Goal: Task Accomplishment & Management: Use online tool/utility

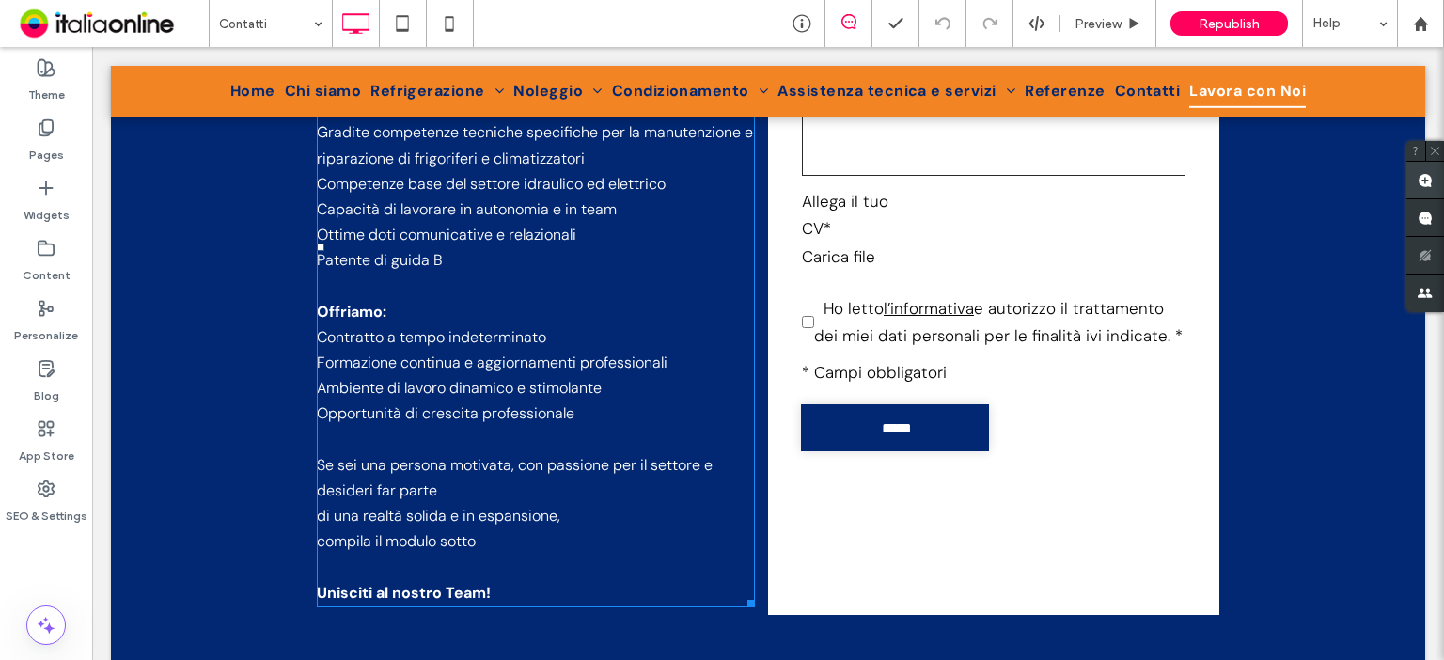
scroll to position [2783, 0]
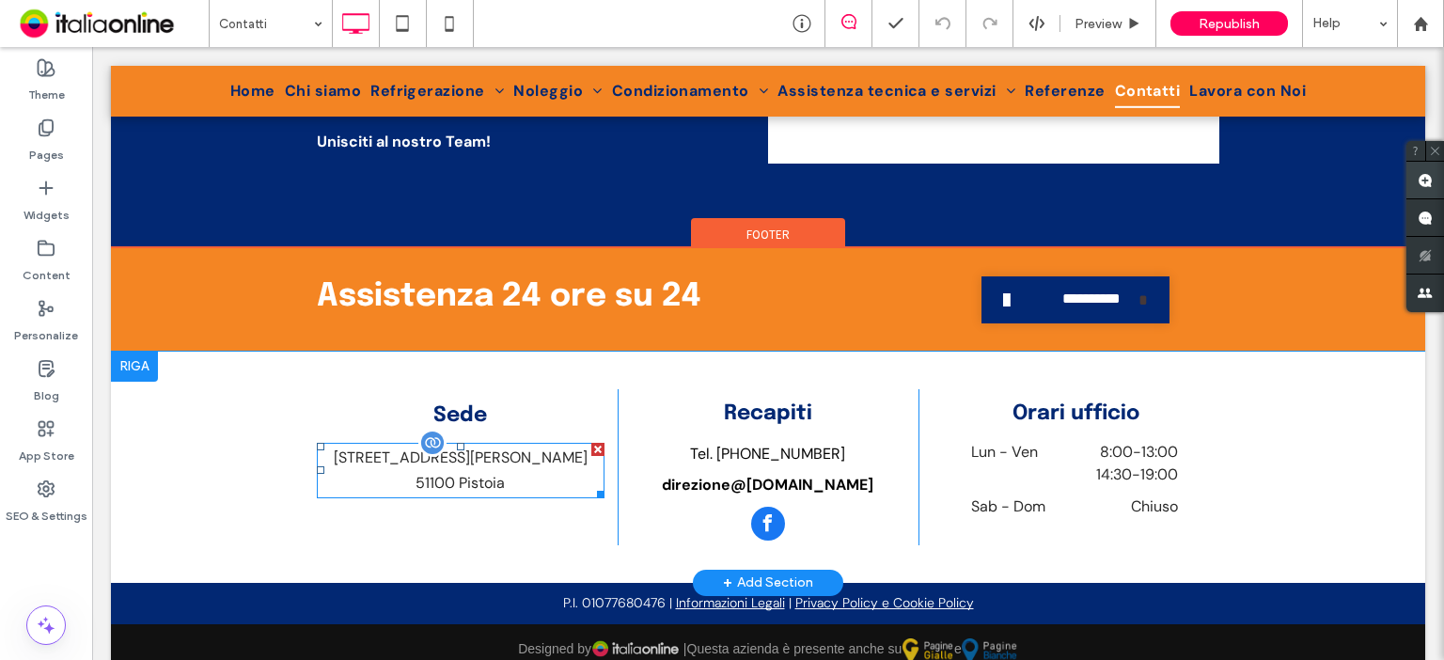
click at [487, 457] on p "[STREET_ADDRESS][PERSON_NAME]" at bounding box center [461, 457] width 288 height 25
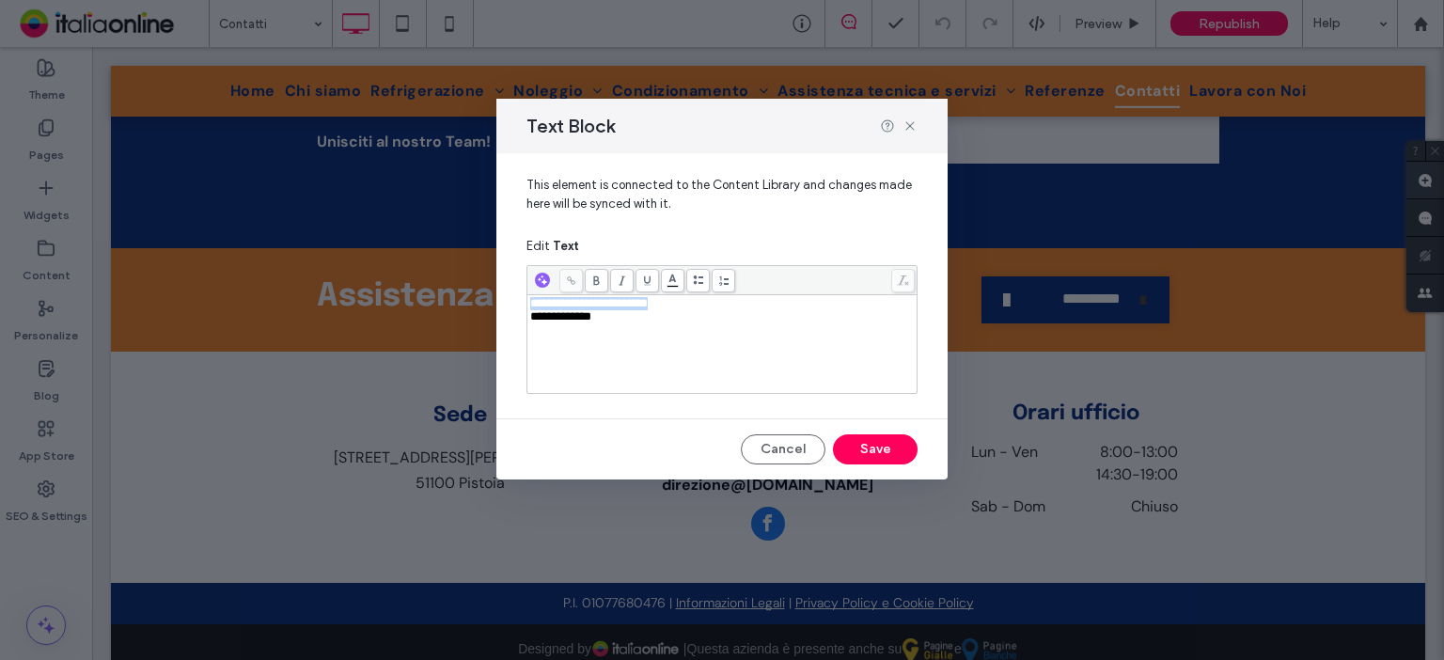
drag, startPoint x: 671, startPoint y: 305, endPoint x: 507, endPoint y: 307, distance: 164.6
click at [507, 307] on div "**********" at bounding box center [721, 278] width 451 height 250
copy span "**********"
click at [906, 118] on icon at bounding box center [910, 125] width 15 height 15
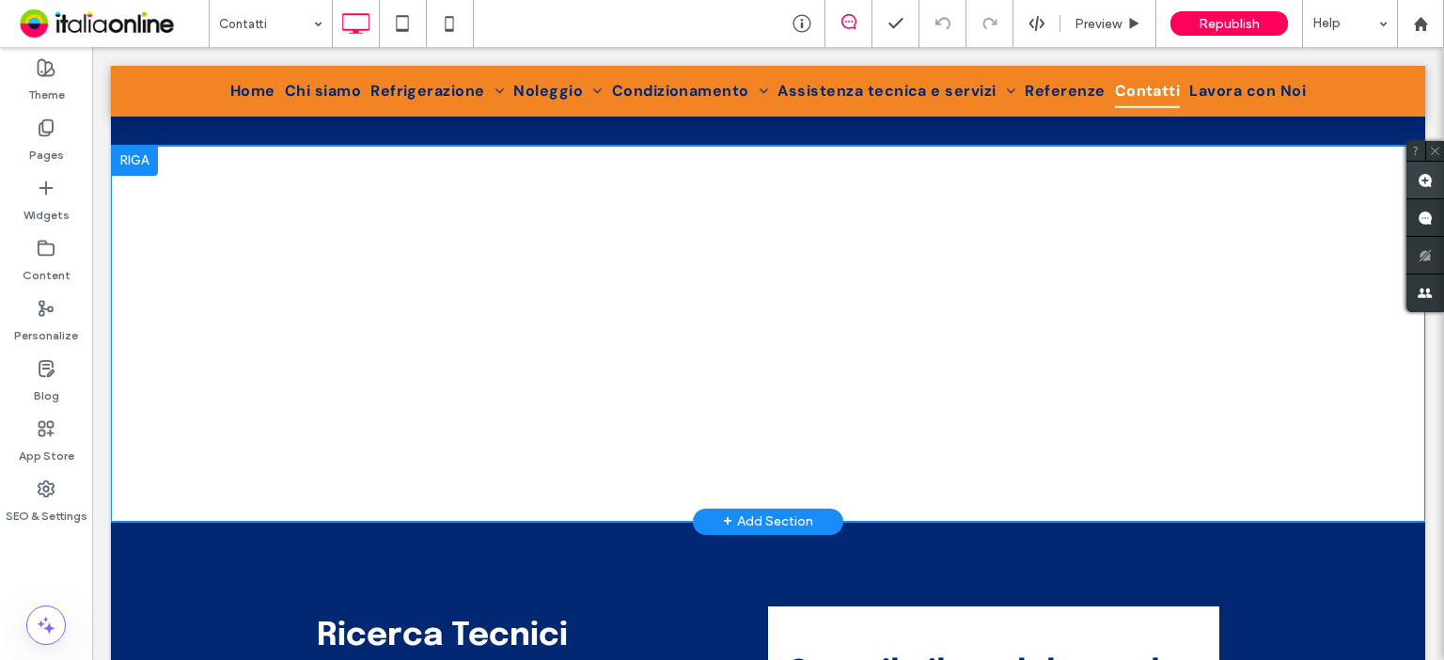
scroll to position [1354, 0]
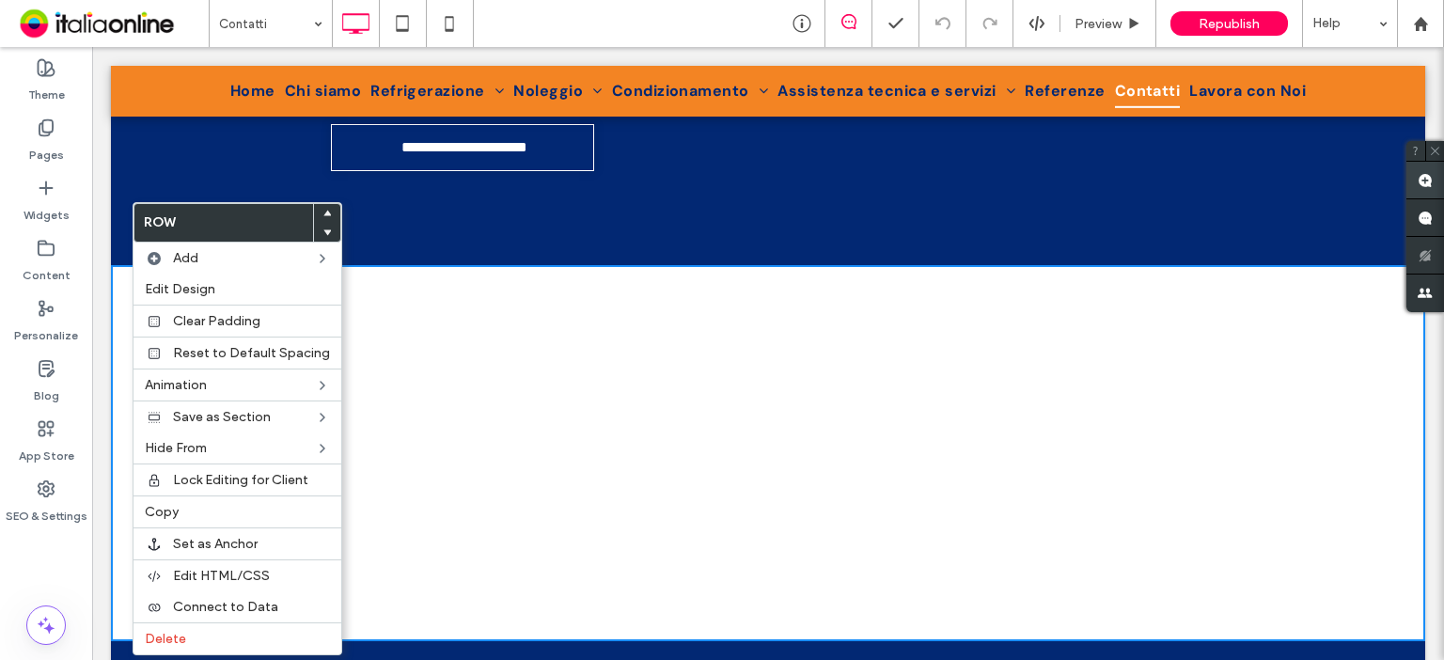
click at [243, 218] on label "Row" at bounding box center [223, 223] width 179 height 38
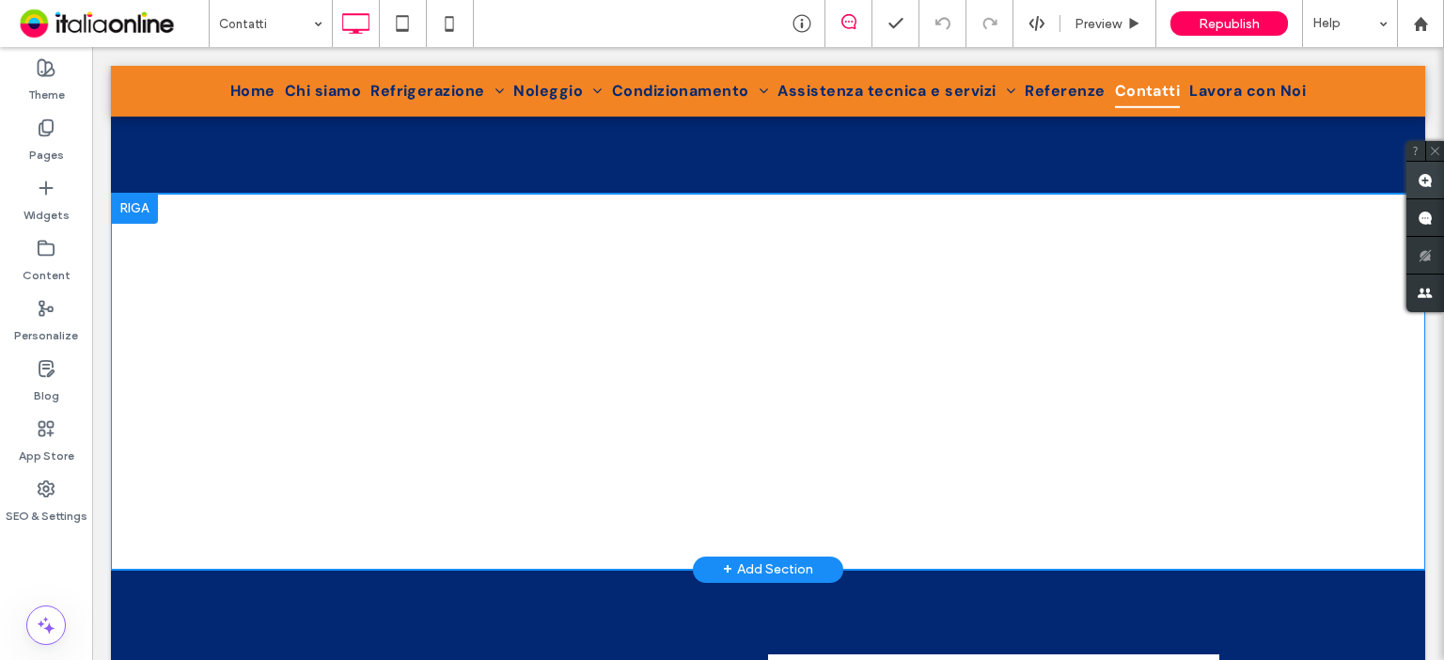
scroll to position [1279, 0]
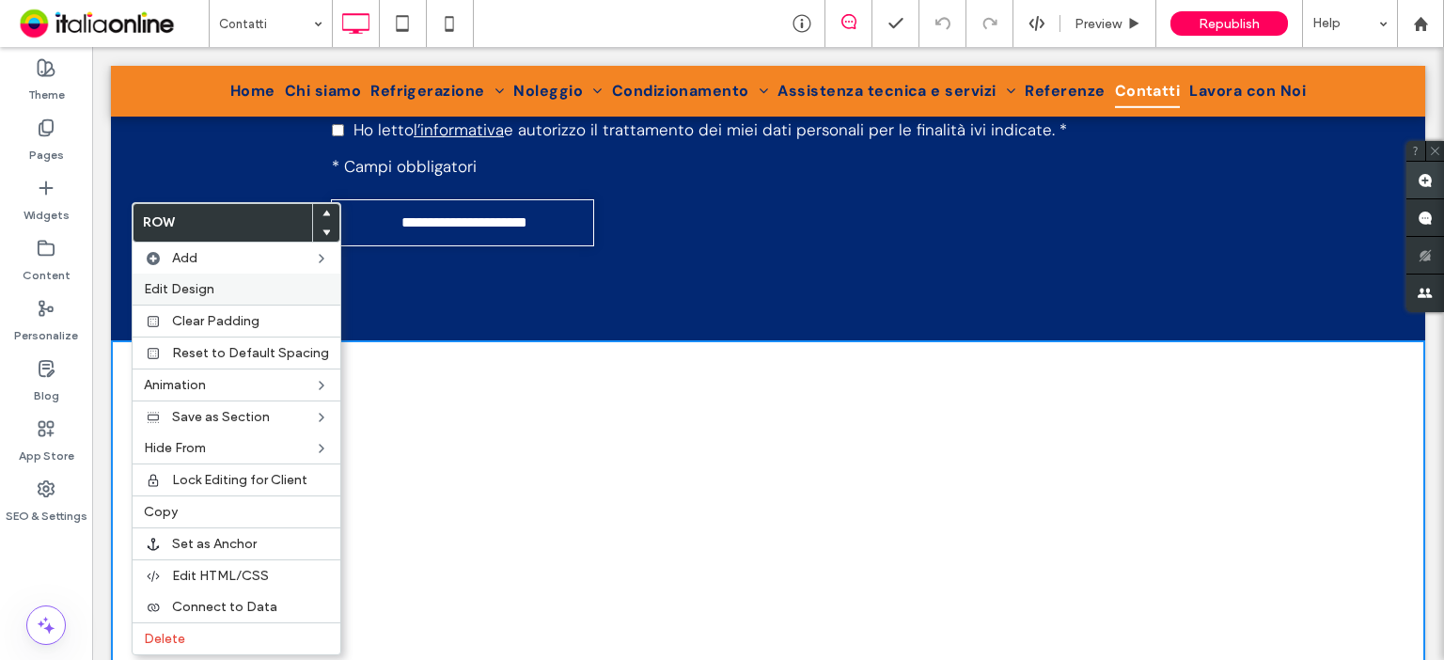
click at [187, 290] on span "Edit Design" at bounding box center [179, 289] width 71 height 16
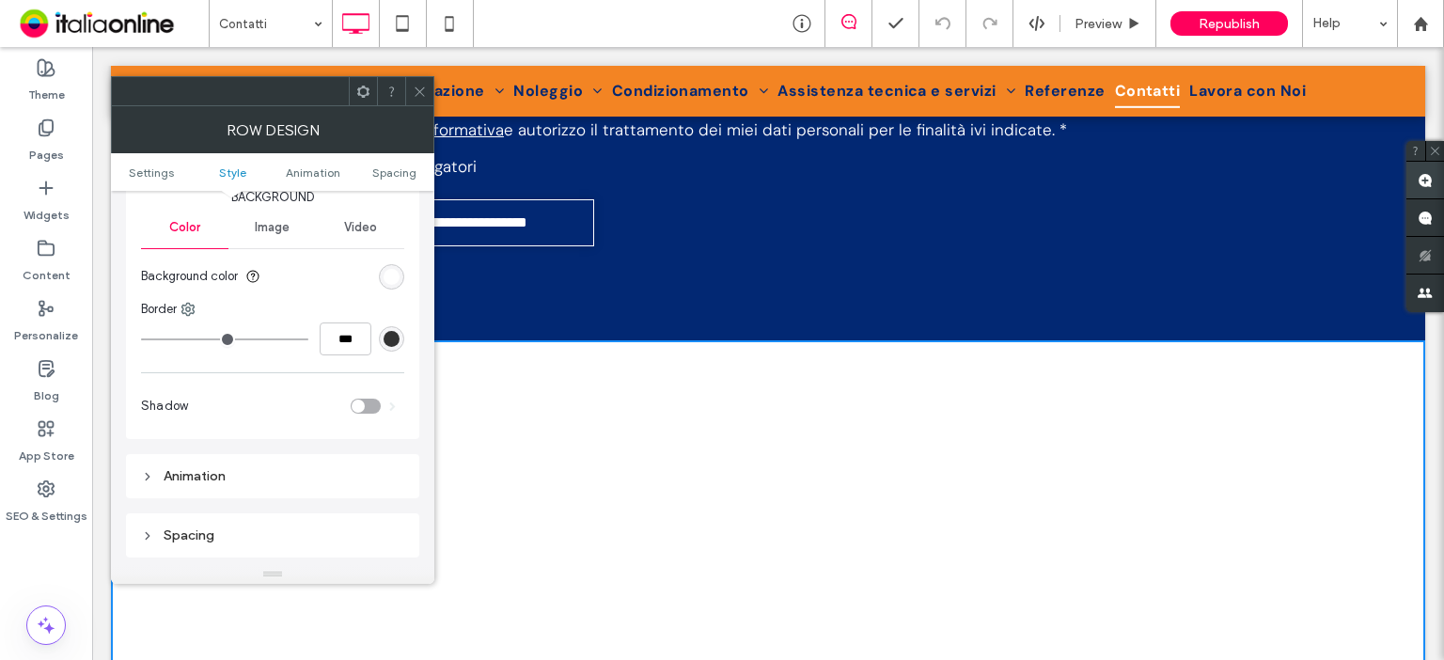
scroll to position [226, 0]
click at [418, 101] on span at bounding box center [420, 91] width 14 height 28
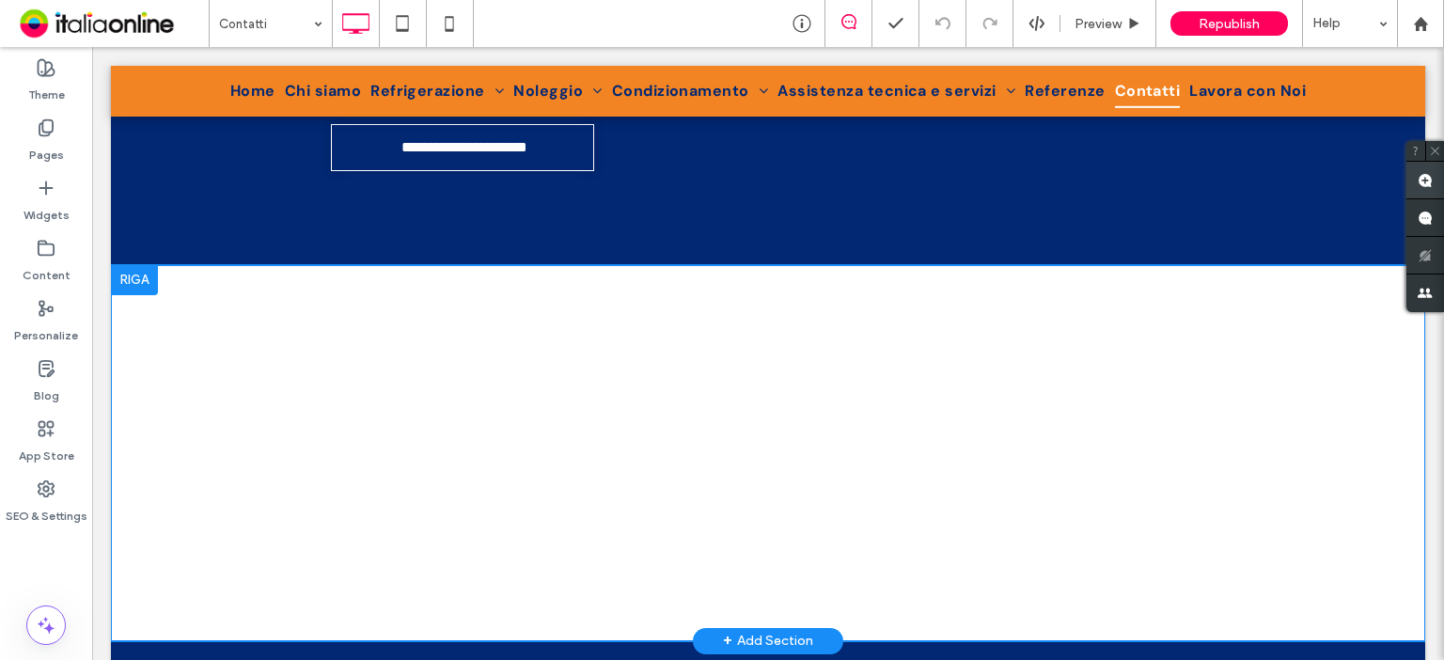
scroll to position [1504, 0]
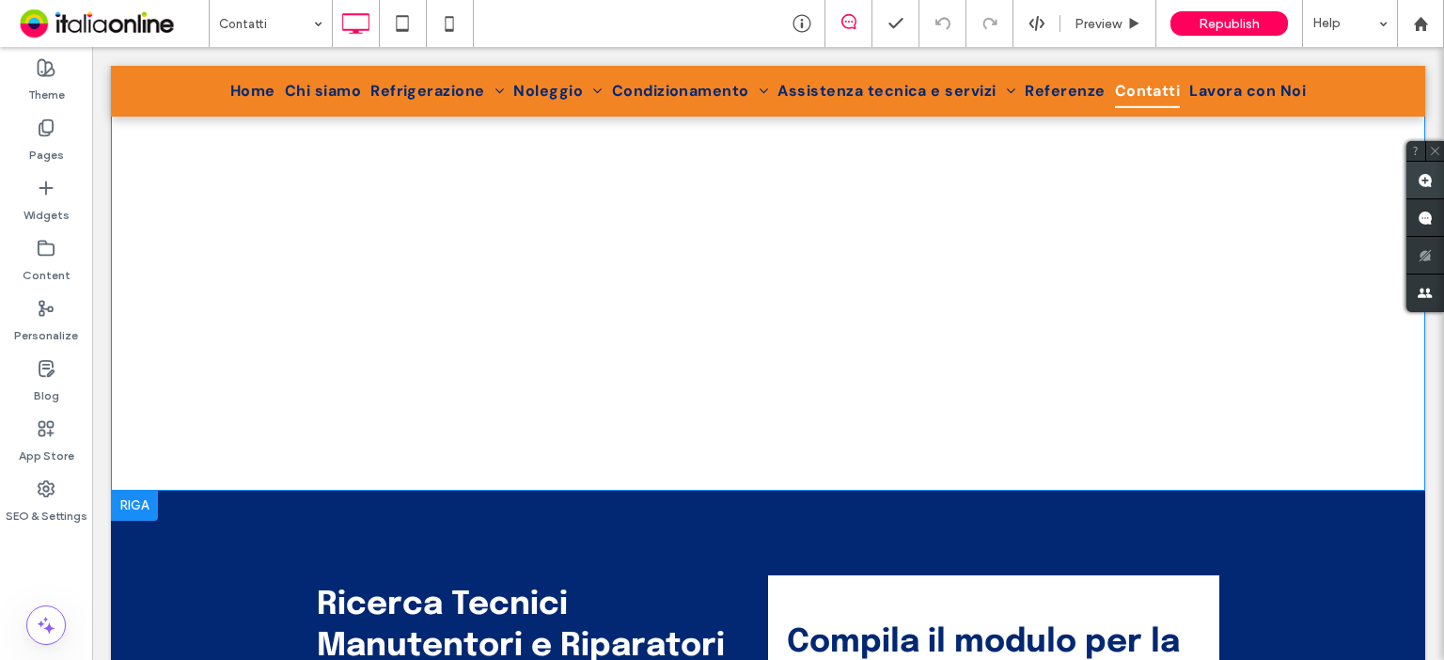
drag, startPoint x: 154, startPoint y: 486, endPoint x: 189, endPoint y: 542, distance: 65.5
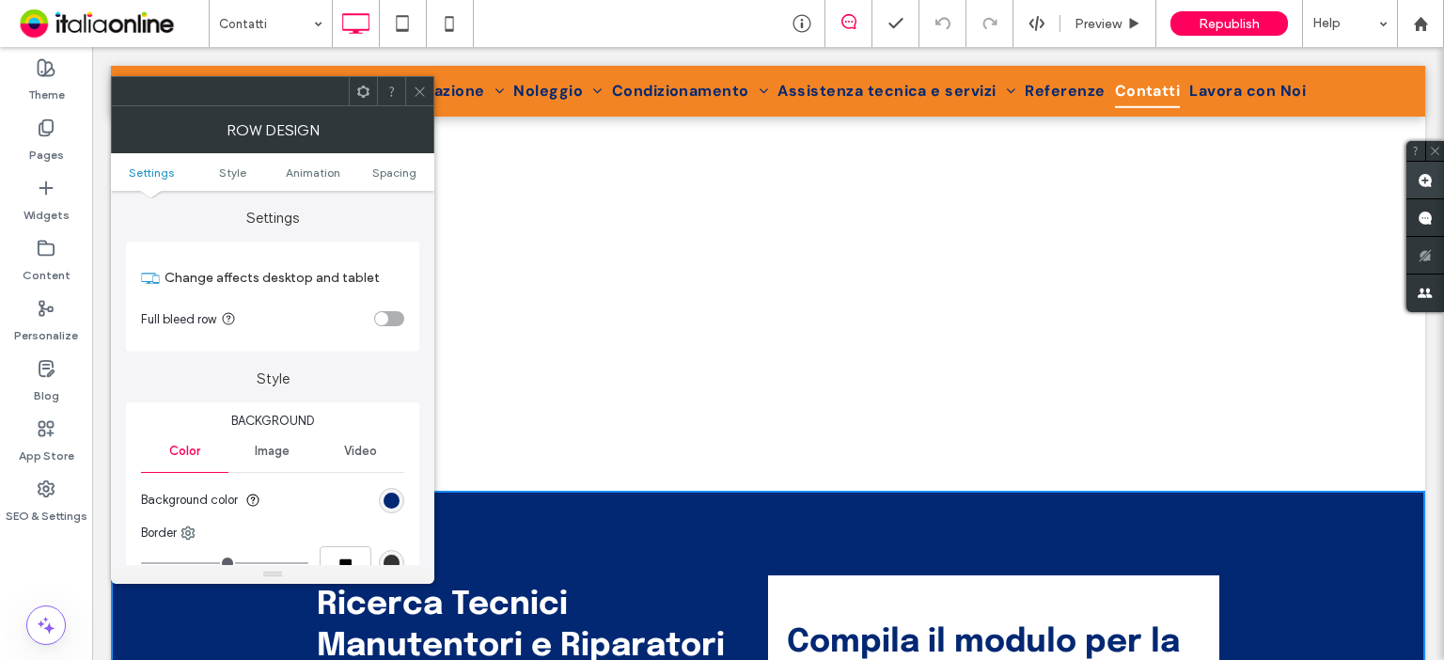
click at [413, 90] on icon at bounding box center [420, 92] width 14 height 14
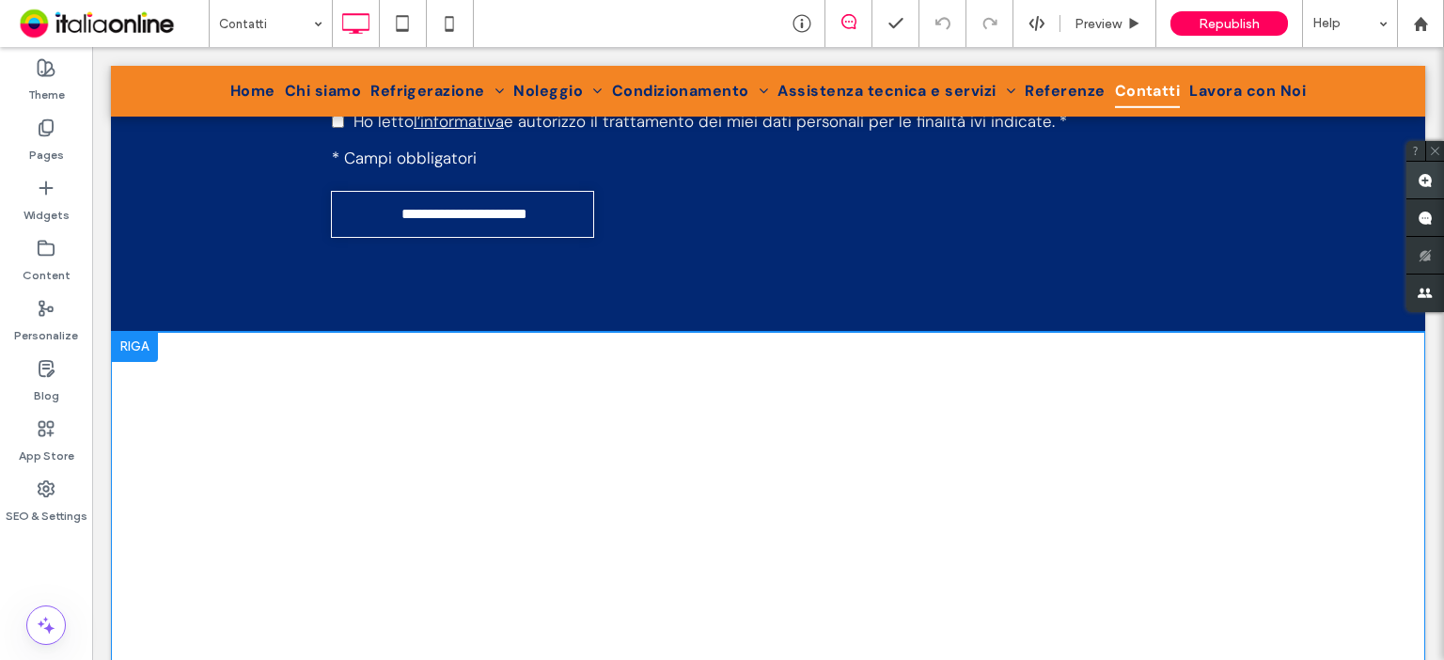
scroll to position [1279, 0]
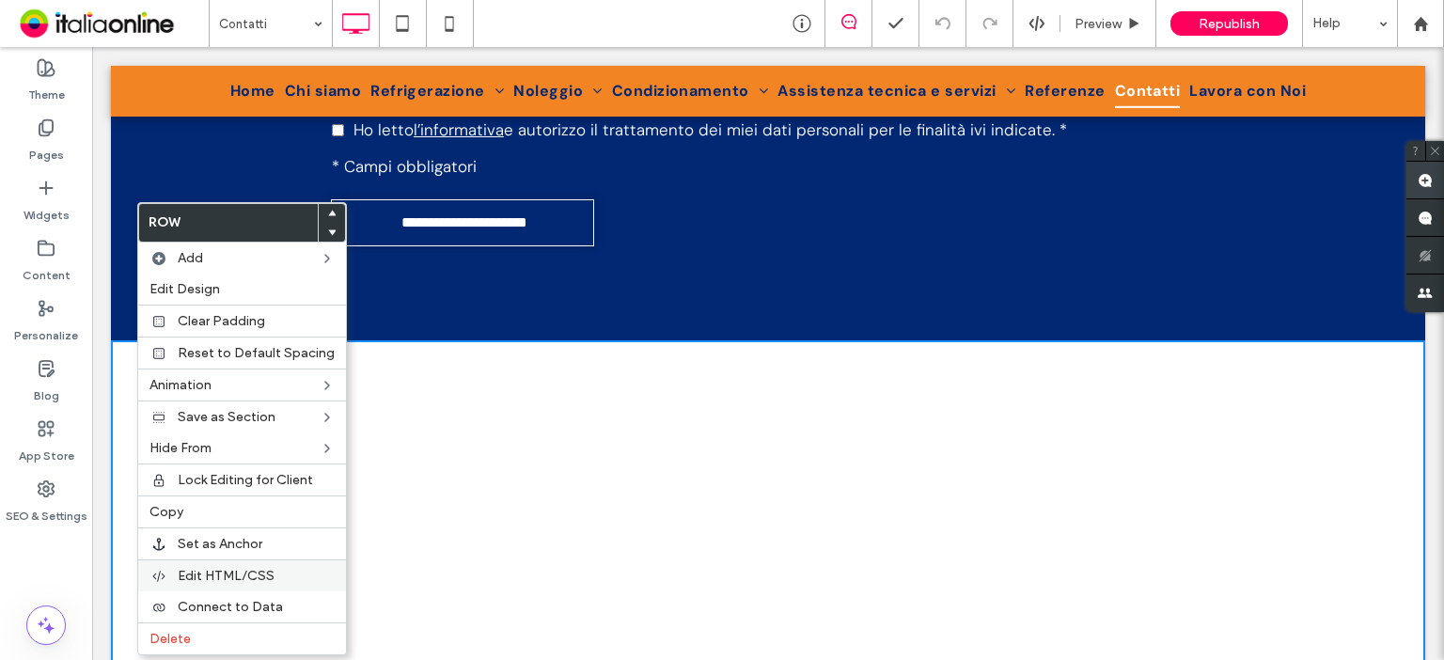
click at [226, 568] on span "Edit HTML/CSS" at bounding box center [226, 576] width 97 height 16
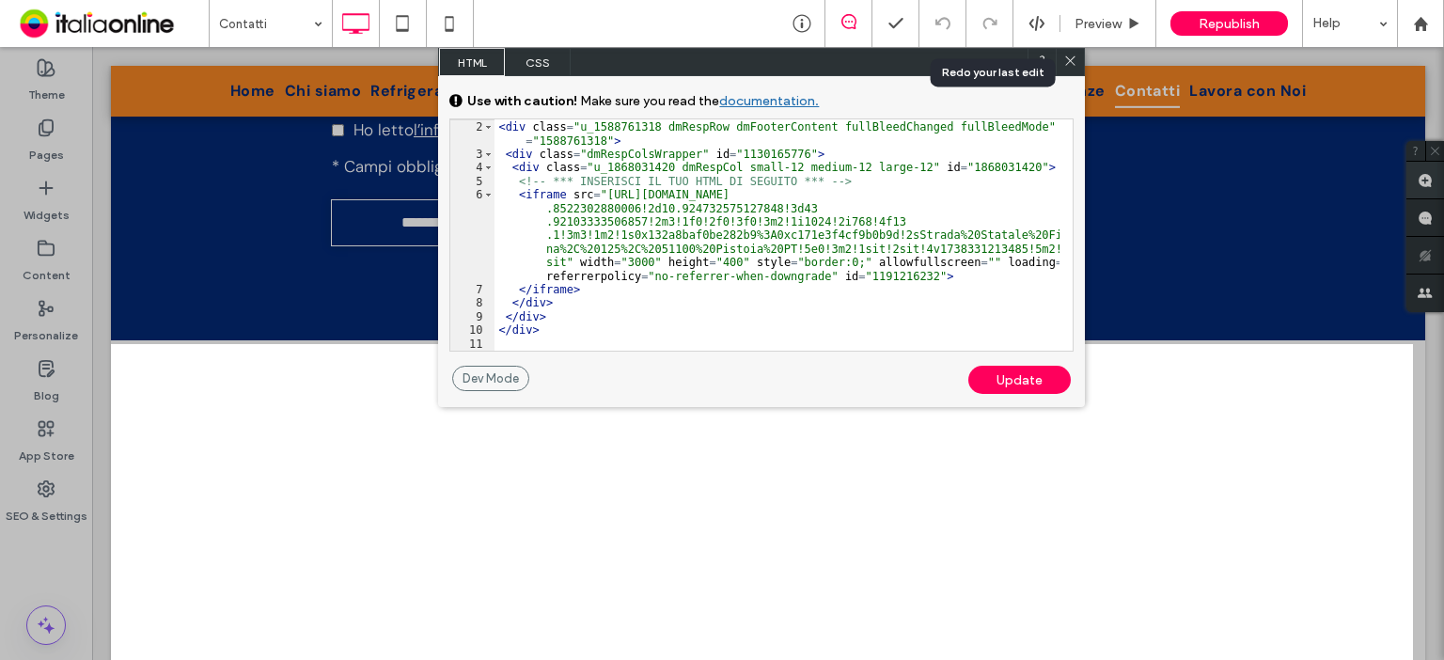
scroll to position [0, 0]
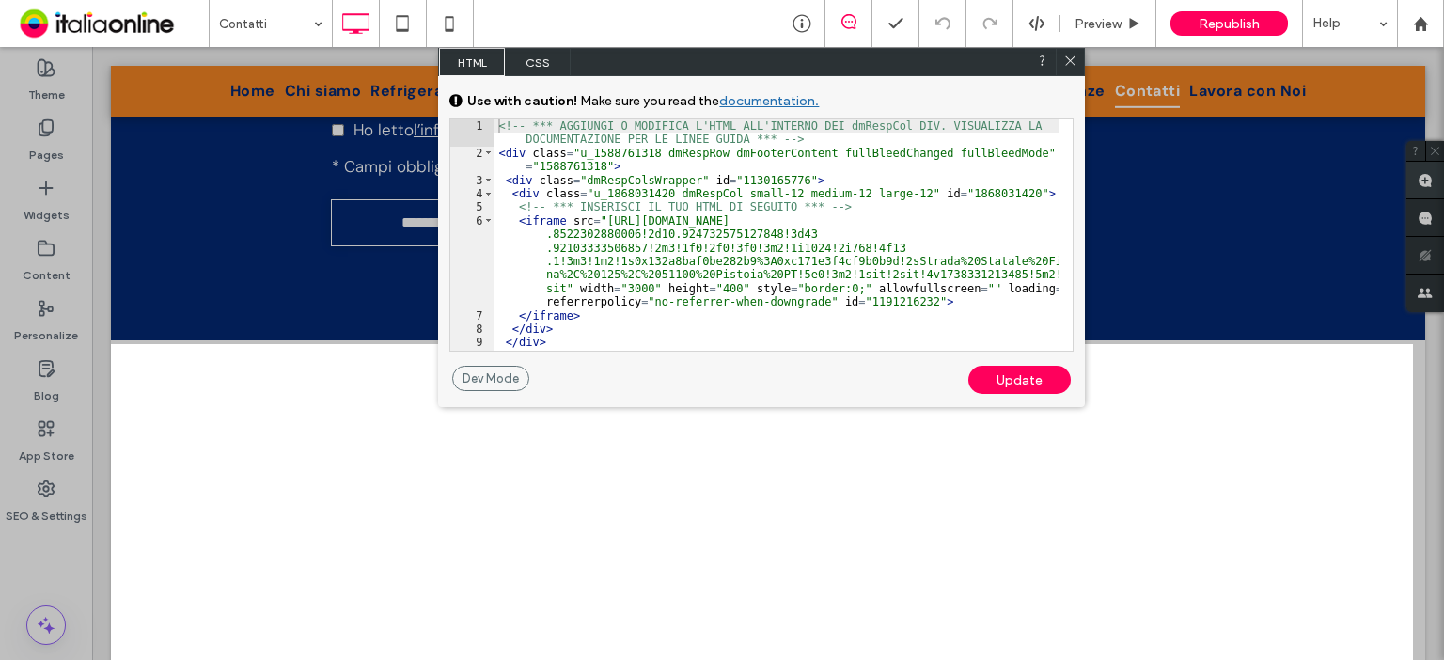
click at [1076, 63] on icon at bounding box center [1070, 61] width 14 height 14
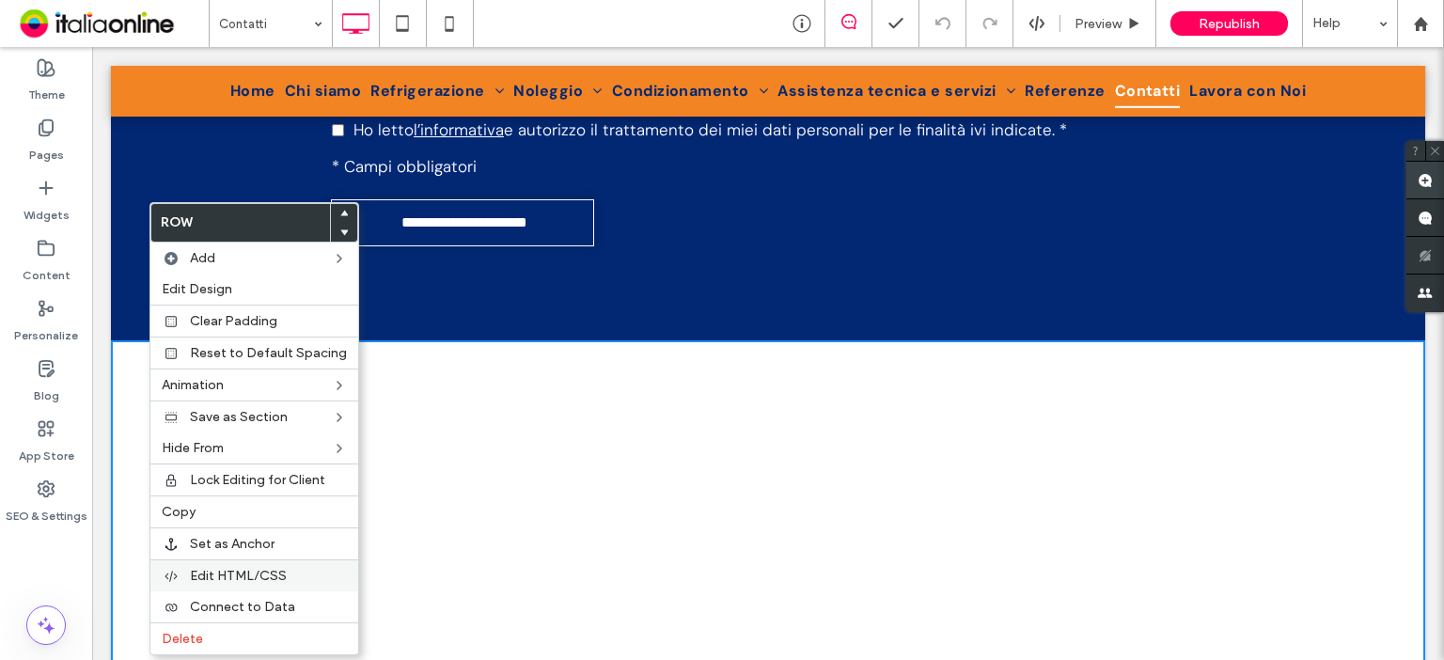
click at [235, 571] on span "Edit HTML/CSS" at bounding box center [238, 576] width 97 height 16
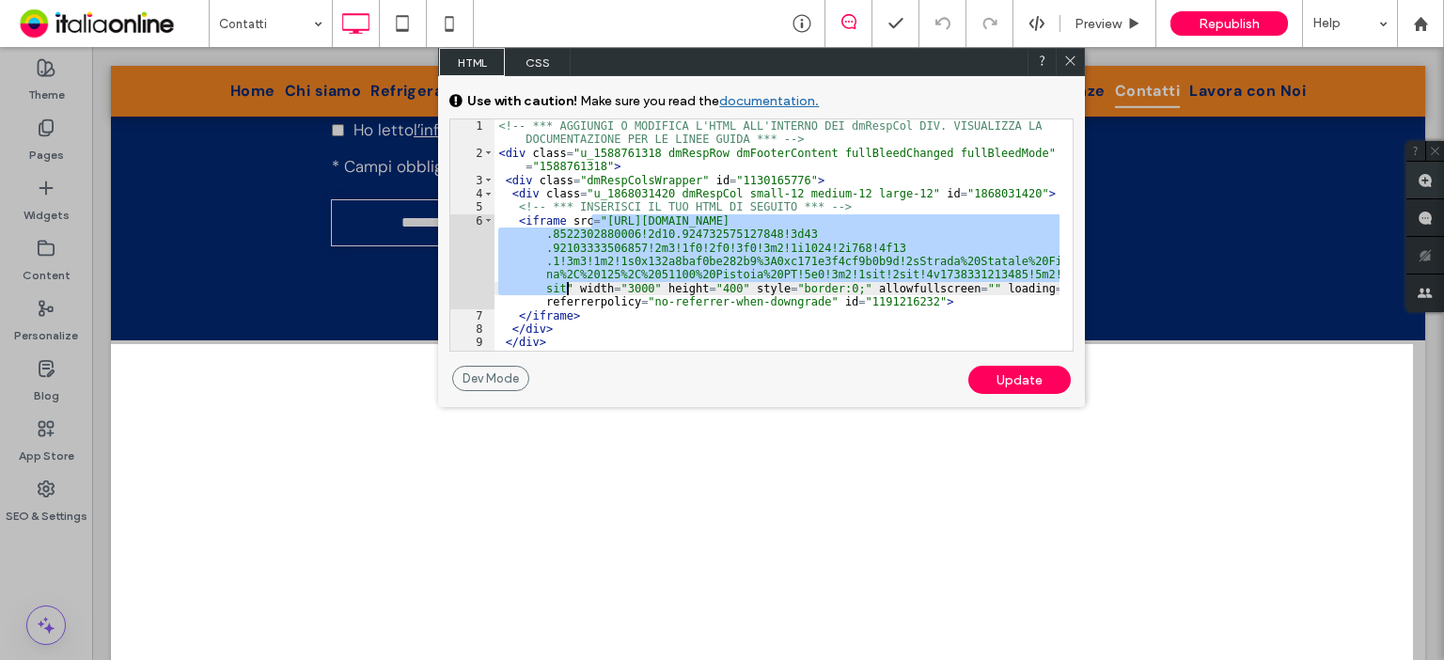
drag, startPoint x: 591, startPoint y: 222, endPoint x: 564, endPoint y: 285, distance: 68.6
click at [564, 285] on div "<!-- *** AGGIUNGI O MODIFICA L'HTML ALL'INTERNO DEI dmRespCol DIV. VISUALIZZA L…" at bounding box center [777, 255] width 565 height 272
click at [612, 226] on div "<!-- *** AGGIUNGI O MODIFICA L'HTML ALL'INTERNO DEI dmRespCol DIV. VISUALIZZA L…" at bounding box center [777, 234] width 565 height 231
drag, startPoint x: 595, startPoint y: 219, endPoint x: 562, endPoint y: 282, distance: 71.1
click at [562, 282] on div "<!-- *** AGGIUNGI O MODIFICA L'HTML ALL'INTERNO DEI dmRespCol DIV. VISUALIZZA L…" at bounding box center [777, 255] width 565 height 272
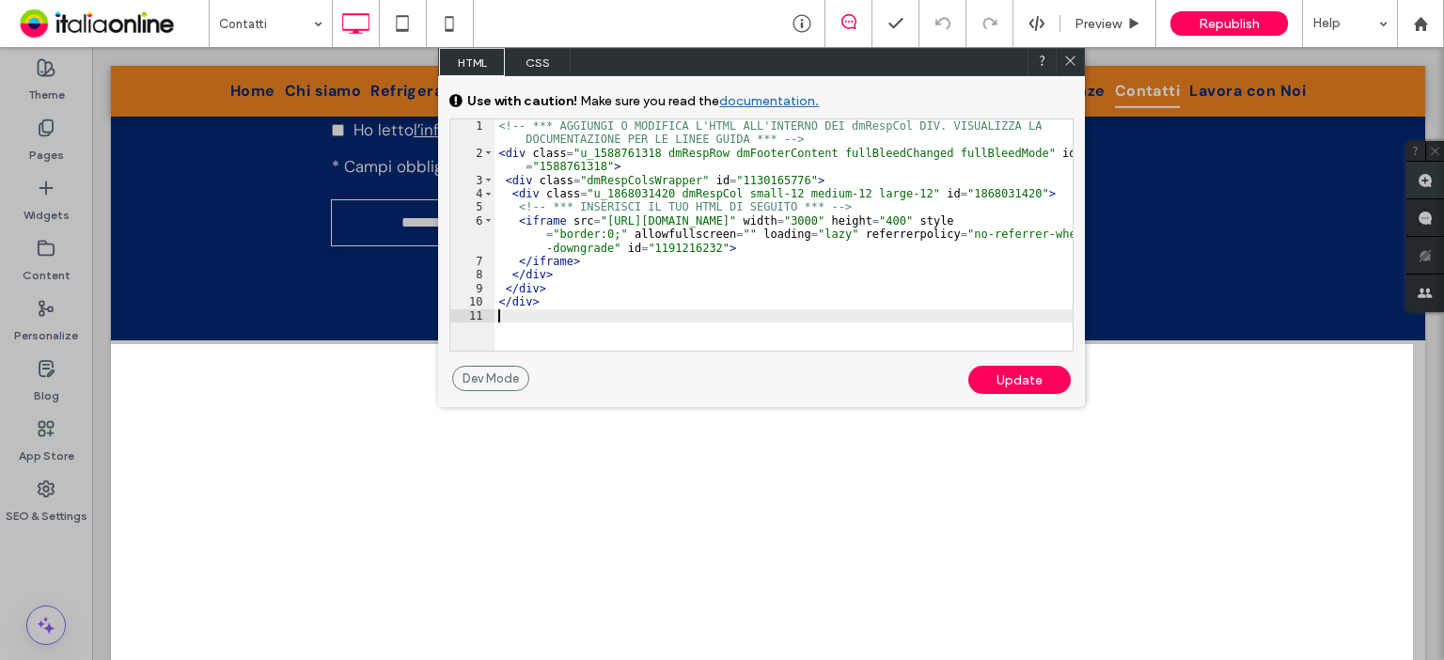
click at [748, 310] on div "<!-- *** AGGIUNGI O MODIFICA L'HTML ALL'INTERNO DEI dmRespCol DIV. VISUALIZZA L…" at bounding box center [784, 255] width 578 height 272
click at [1004, 383] on div "Update" at bounding box center [1019, 380] width 102 height 28
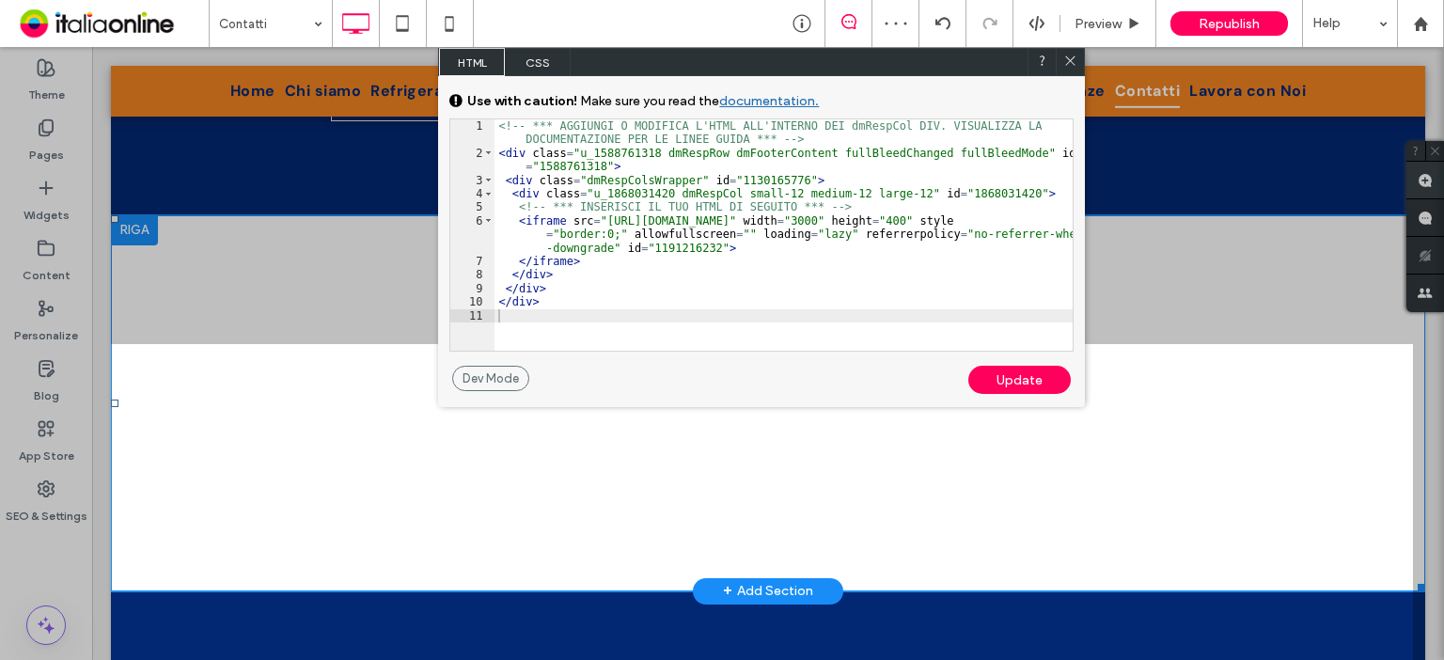
scroll to position [1429, 0]
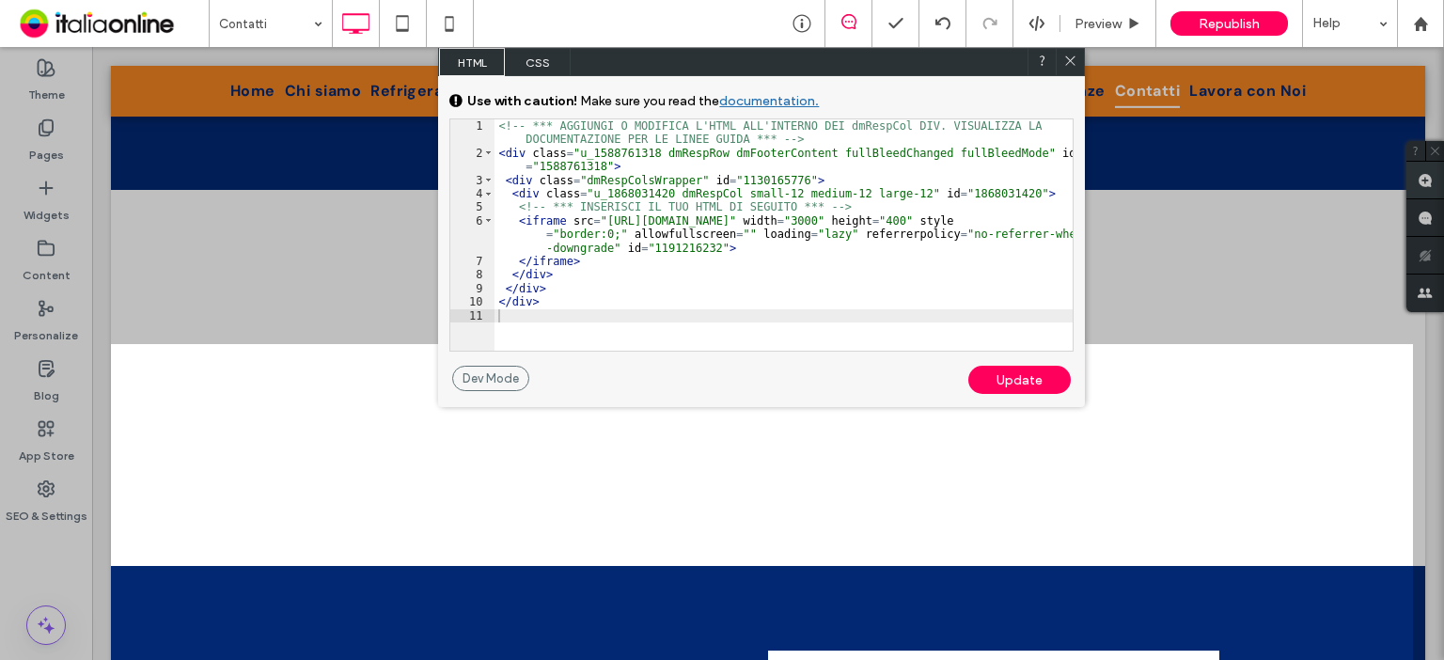
drag, startPoint x: 1068, startPoint y: 64, endPoint x: 921, endPoint y: 145, distance: 168.3
click at [1068, 64] on use at bounding box center [1070, 60] width 9 height 9
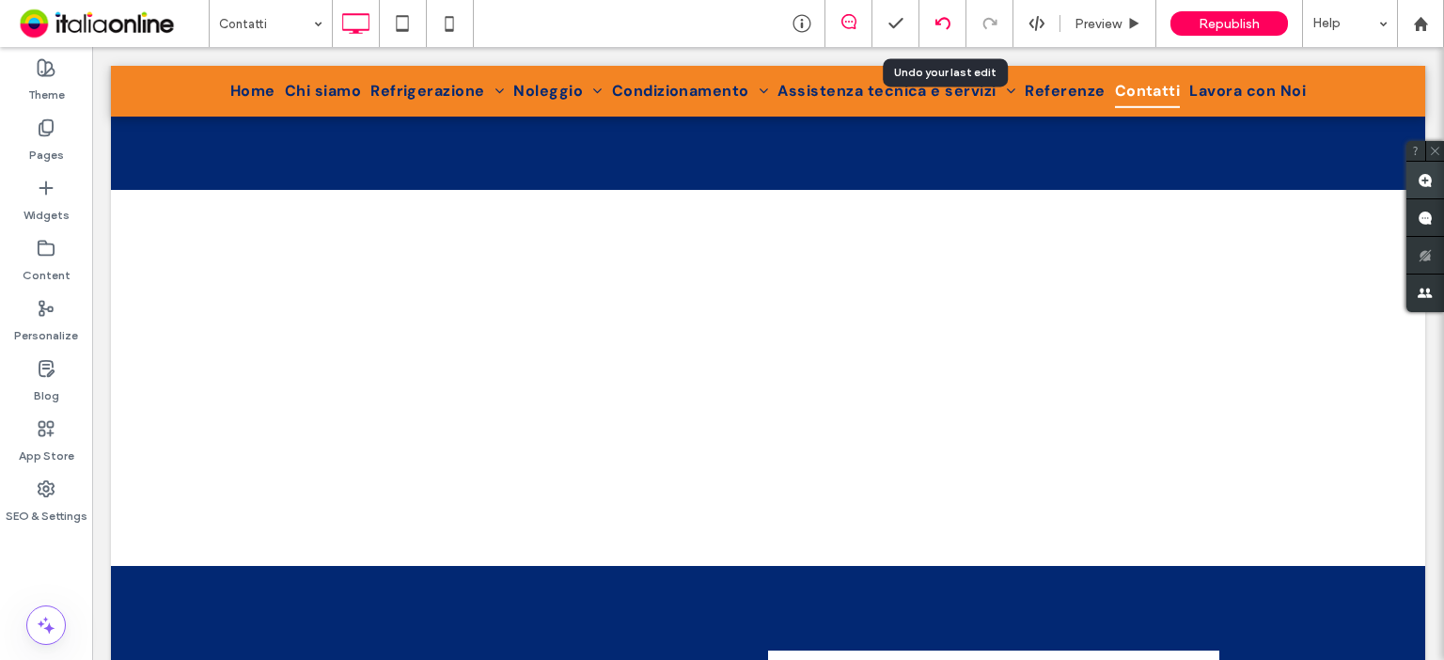
click at [934, 28] on div at bounding box center [943, 23] width 46 height 15
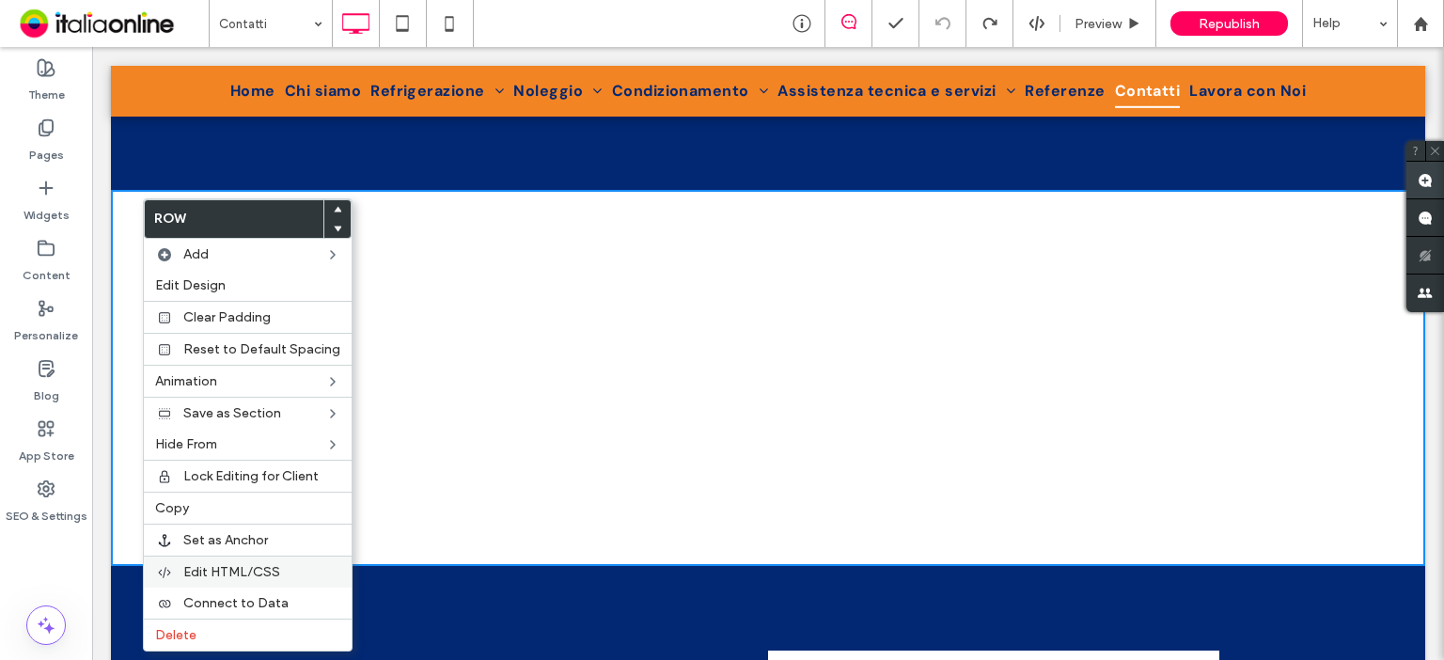
click at [210, 565] on span "Edit HTML/CSS" at bounding box center [231, 572] width 97 height 16
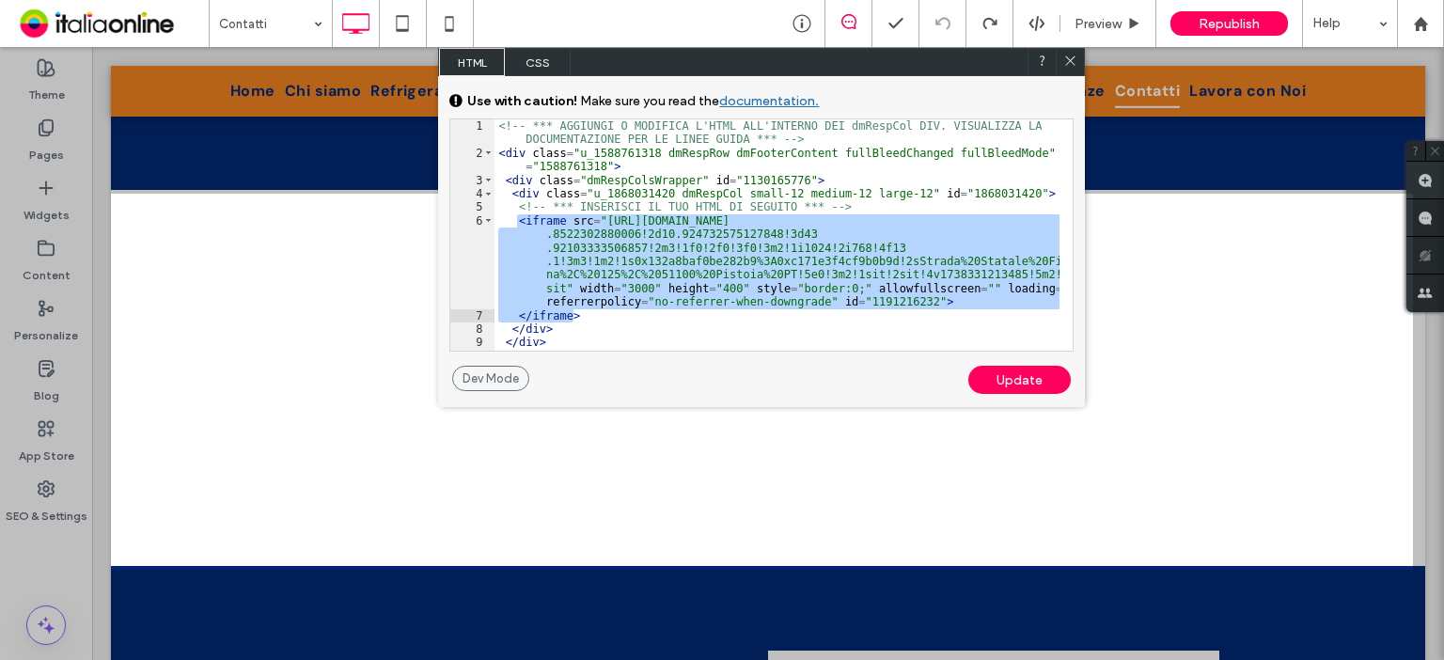
drag, startPoint x: 516, startPoint y: 221, endPoint x: 577, endPoint y: 311, distance: 109.0
click at [577, 311] on div "<!-- *** AGGIUNGI O MODIFICA L'HTML ALL'INTERNO DEI dmRespCol DIV. VISUALIZZA L…" at bounding box center [777, 255] width 565 height 272
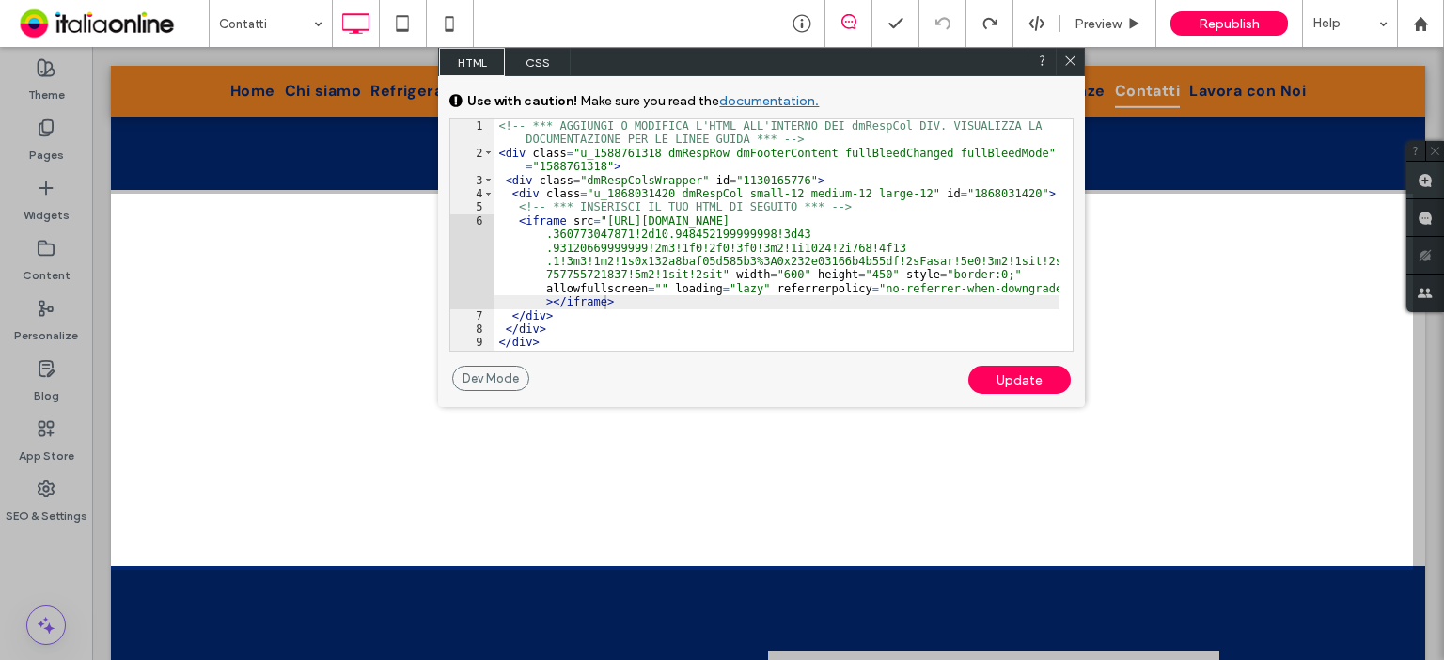
click at [1008, 380] on div "Update" at bounding box center [1019, 380] width 102 height 28
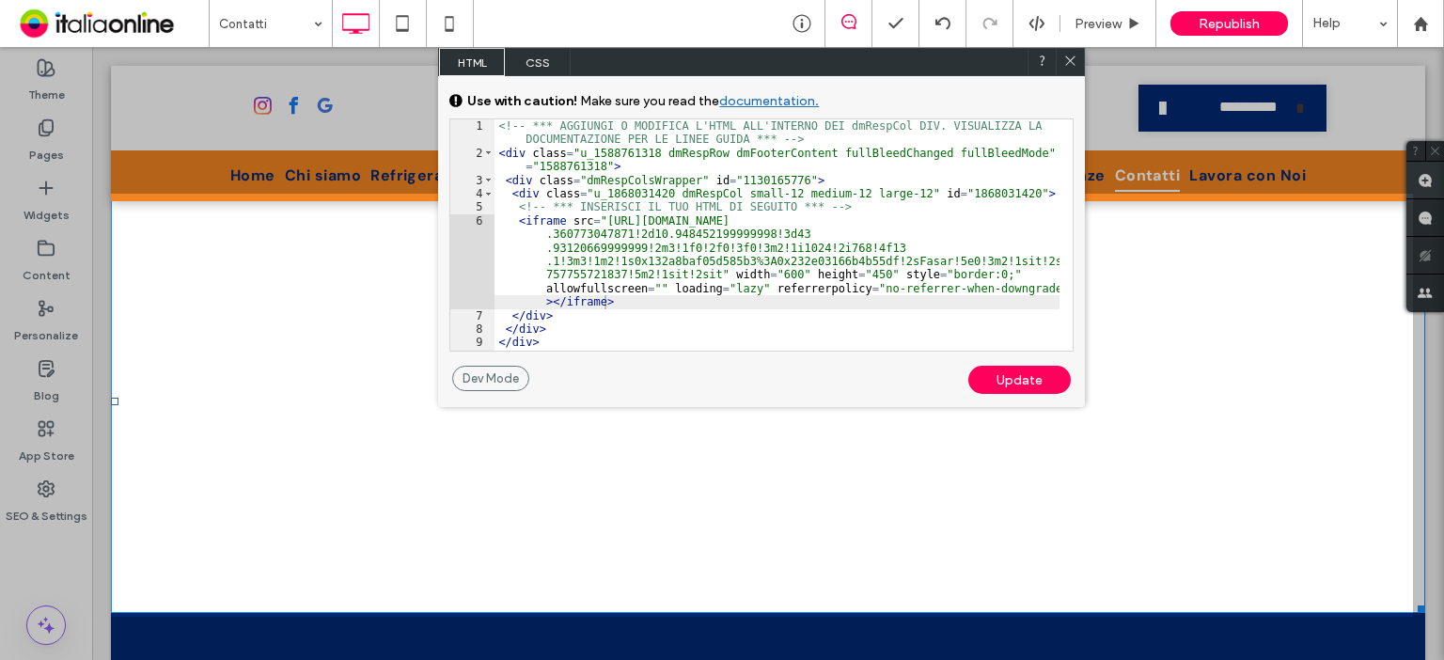
click at [1067, 55] on icon at bounding box center [1070, 61] width 14 height 14
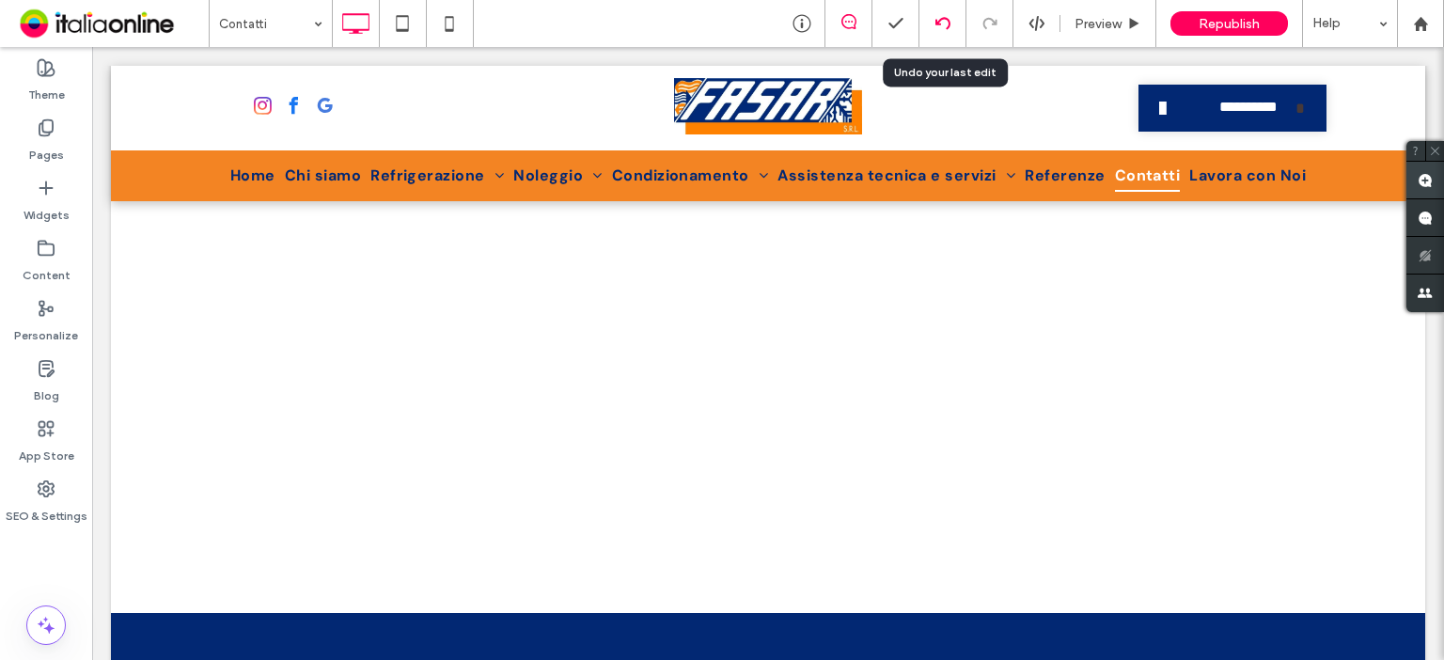
click at [940, 34] on div at bounding box center [943, 23] width 47 height 47
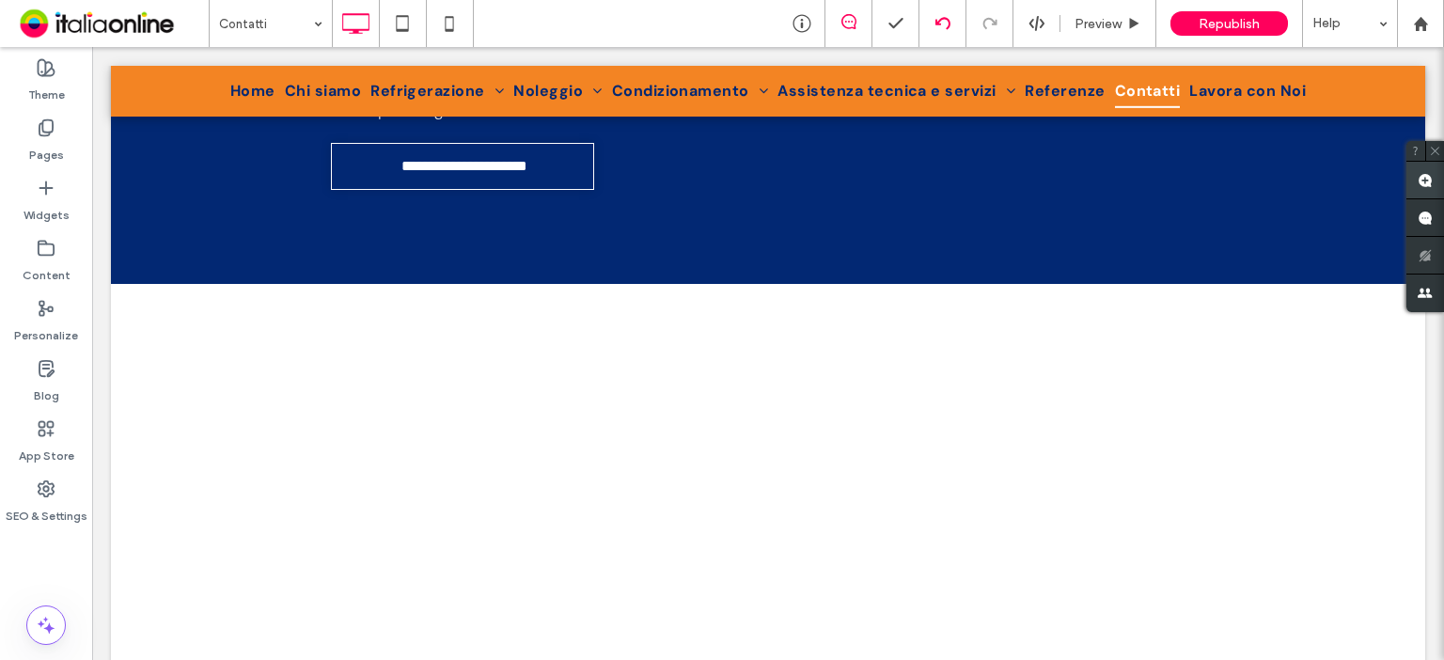
scroll to position [1279, 0]
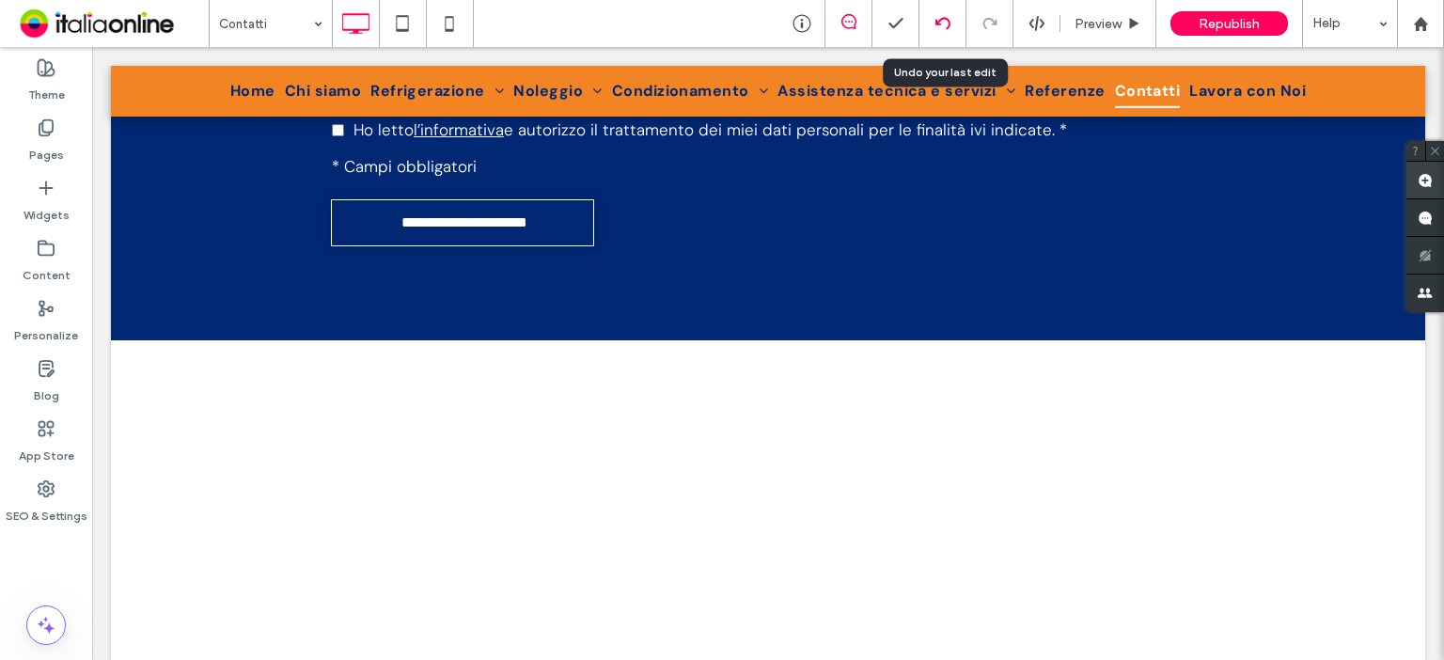
click at [939, 26] on icon at bounding box center [943, 23] width 15 height 15
